Goal: Transaction & Acquisition: Download file/media

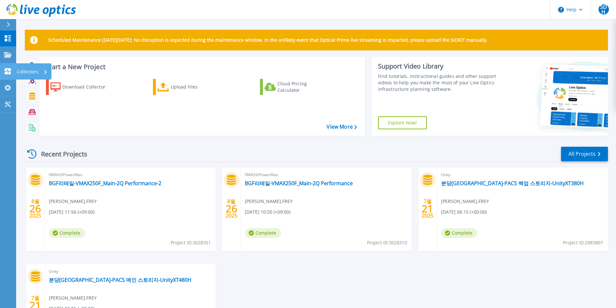
click at [10, 77] on link "Collectors Collectors" at bounding box center [8, 71] width 16 height 16
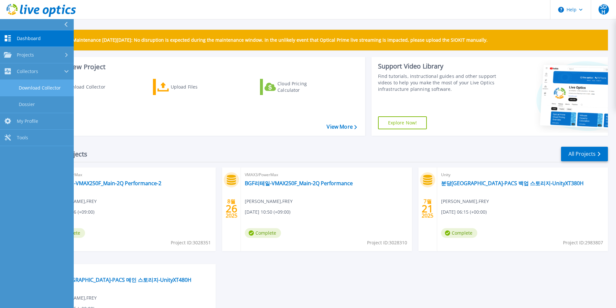
click at [34, 92] on link "Download Collector" at bounding box center [37, 88] width 74 height 16
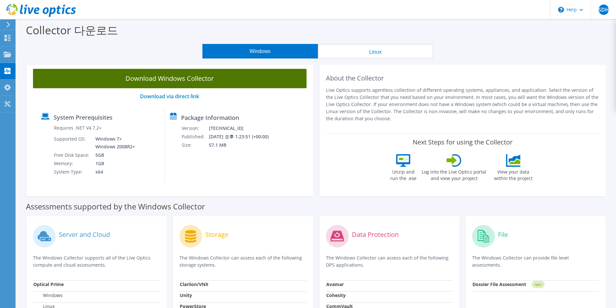
click at [180, 80] on link "Download Windows Collector" at bounding box center [169, 78] width 273 height 19
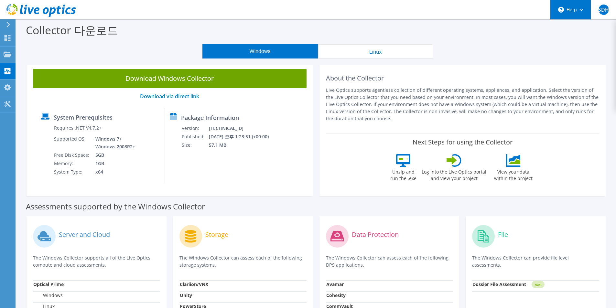
drag, startPoint x: 537, startPoint y: 45, endPoint x: 584, endPoint y: 2, distance: 64.3
click at [537, 45] on div "Windows Linux" at bounding box center [318, 51] width 590 height 15
